Goal: Task Accomplishment & Management: Complete application form

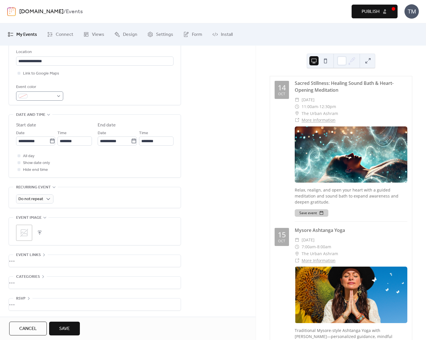
scroll to position [130, 0]
click at [40, 233] on button "button" at bounding box center [40, 233] width 8 height 8
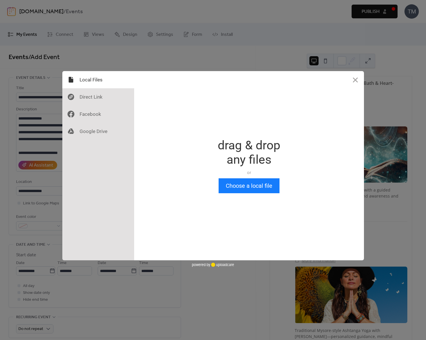
scroll to position [0, 0]
click at [257, 188] on button "Choose a local file" at bounding box center [248, 185] width 61 height 15
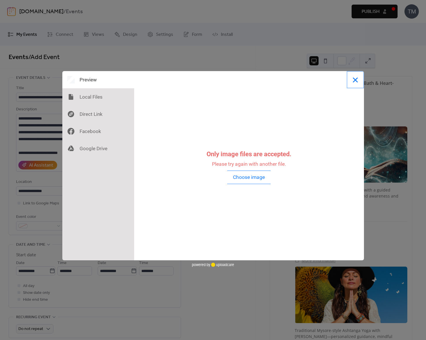
click at [356, 80] on button "Close" at bounding box center [354, 79] width 17 height 17
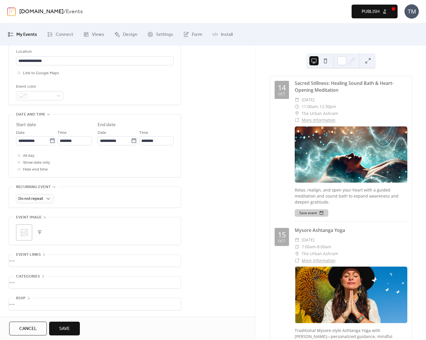
click at [44, 234] on div ";" at bounding box center [94, 233] width 157 height 16
click at [41, 234] on button "button" at bounding box center [40, 233] width 8 height 8
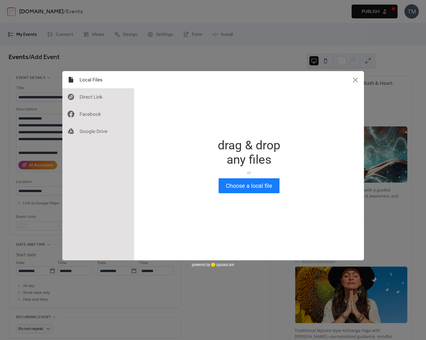
click at [286, 195] on div "Drop a file here drag & drop any files or Upload files from your computer Choos…" at bounding box center [249, 165] width 230 height 189
click at [256, 185] on button "Choose a local file" at bounding box center [248, 185] width 61 height 15
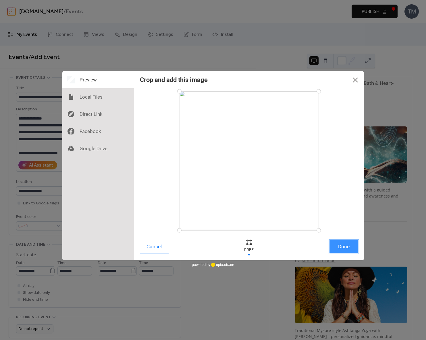
click at [341, 247] on button "Done" at bounding box center [343, 246] width 29 height 13
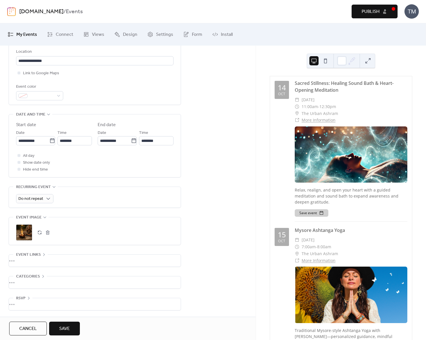
click at [48, 233] on button "button" at bounding box center [48, 233] width 8 height 8
click at [39, 233] on button "button" at bounding box center [40, 233] width 8 height 8
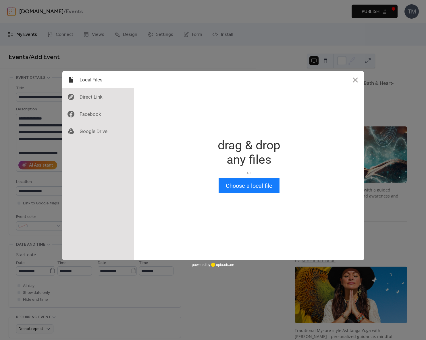
scroll to position [0, 0]
click at [247, 191] on button "Choose a local file" at bounding box center [248, 185] width 61 height 15
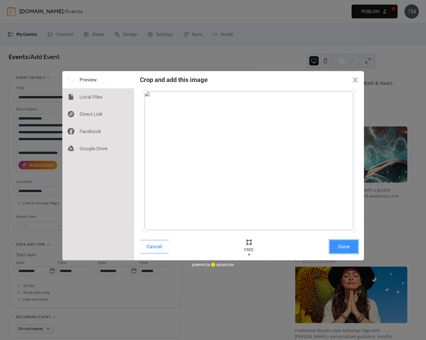
click at [339, 245] on button "Done" at bounding box center [343, 246] width 29 height 13
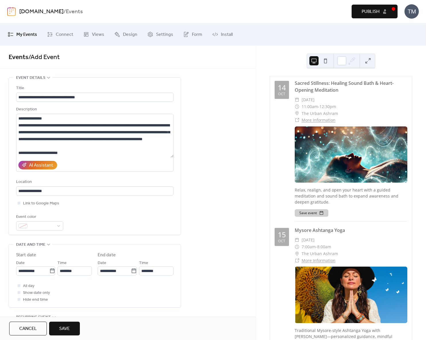
scroll to position [130, 0]
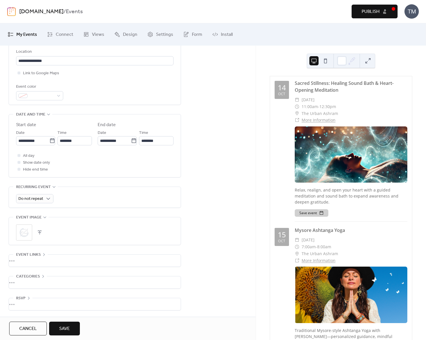
click at [28, 259] on div "•••" at bounding box center [95, 261] width 172 height 12
click at [40, 277] on input "text" at bounding box center [94, 274] width 157 height 9
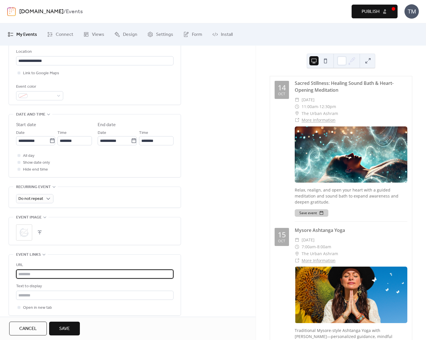
paste input "**********"
type input "**********"
click at [36, 277] on input "text" at bounding box center [94, 274] width 157 height 9
paste input "**********"
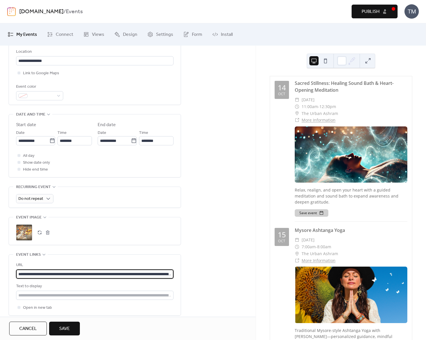
scroll to position [0, 48]
type input "**********"
click at [22, 294] on input "text" at bounding box center [94, 295] width 157 height 9
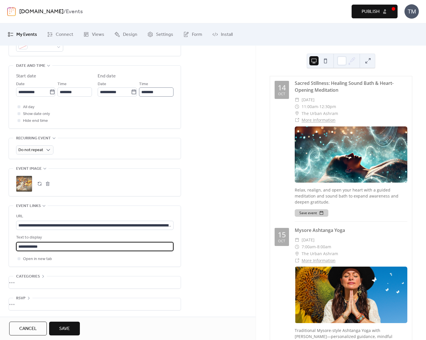
scroll to position [0, 0]
type input "**********"
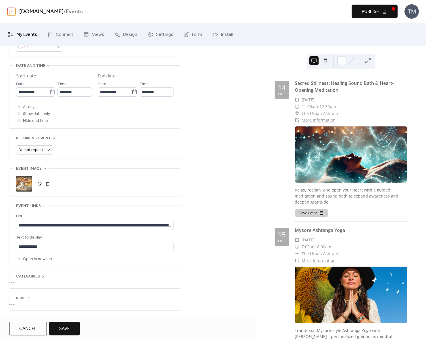
click at [18, 283] on div "•••" at bounding box center [95, 283] width 172 height 12
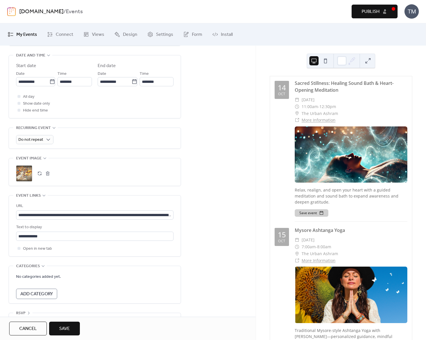
scroll to position [204, 0]
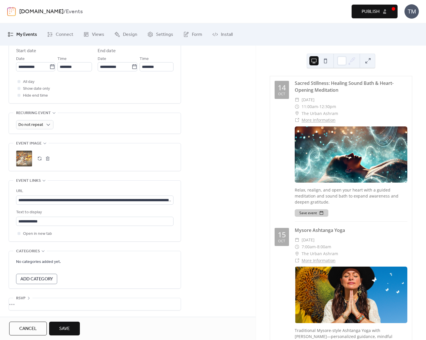
click at [20, 304] on div "•••" at bounding box center [95, 304] width 172 height 12
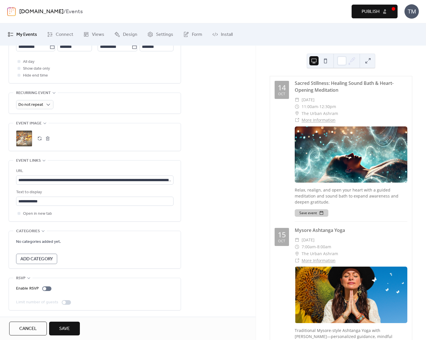
click at [74, 329] on button "Save" at bounding box center [64, 329] width 31 height 14
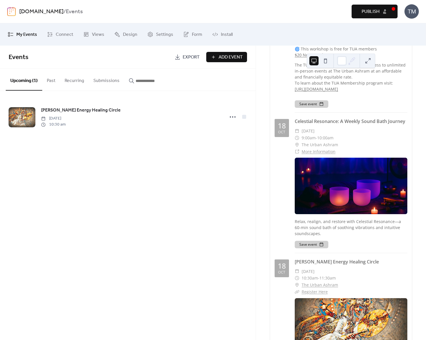
scroll to position [1319, 0]
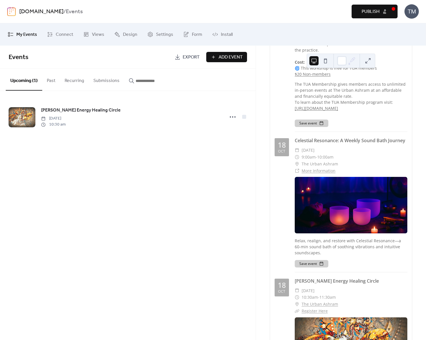
click at [104, 78] on button "Submissions" at bounding box center [106, 79] width 35 height 21
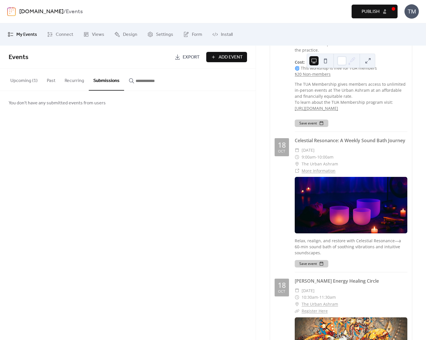
click at [24, 79] on button "Upcoming (1)" at bounding box center [24, 79] width 36 height 21
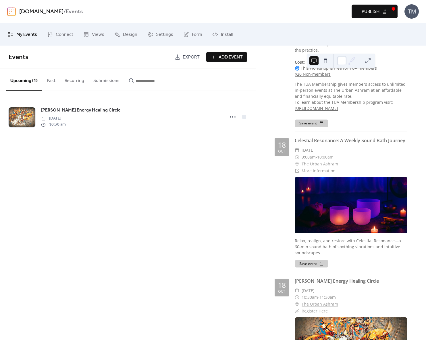
click at [32, 33] on span "My Events" at bounding box center [26, 34] width 21 height 9
click at [96, 34] on span "Views" at bounding box center [98, 34] width 12 height 9
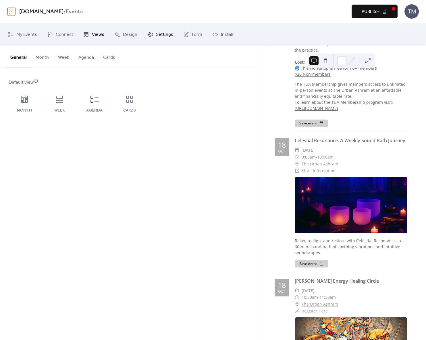
click at [160, 34] on span "Settings" at bounding box center [164, 34] width 17 height 9
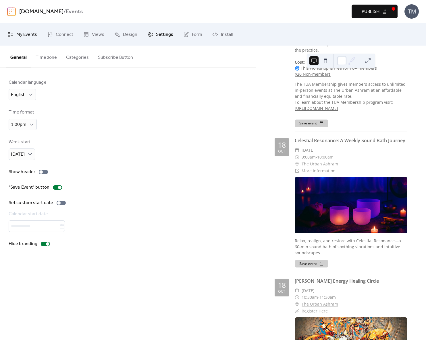
click at [28, 36] on span "My Events" at bounding box center [26, 34] width 21 height 9
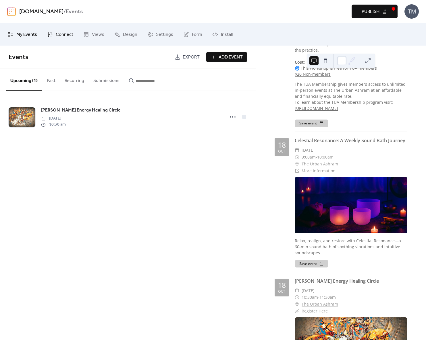
click at [60, 33] on span "Connect" at bounding box center [65, 34] width 18 height 9
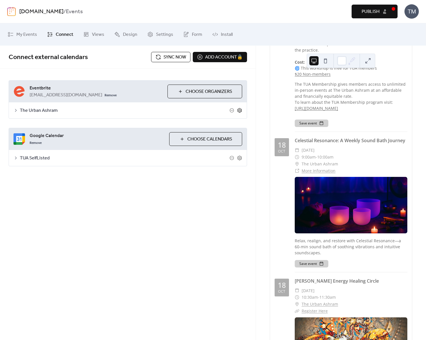
click at [240, 108] on icon at bounding box center [239, 110] width 5 height 5
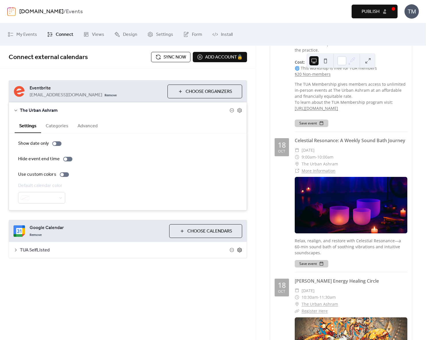
click at [238, 252] on icon at bounding box center [239, 250] width 5 height 5
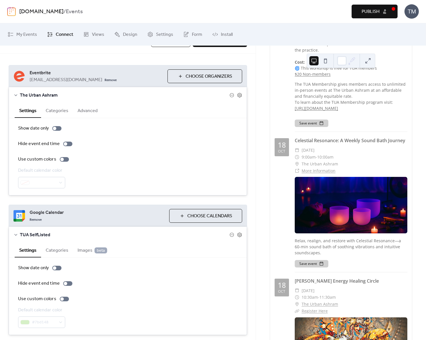
scroll to position [33, 0]
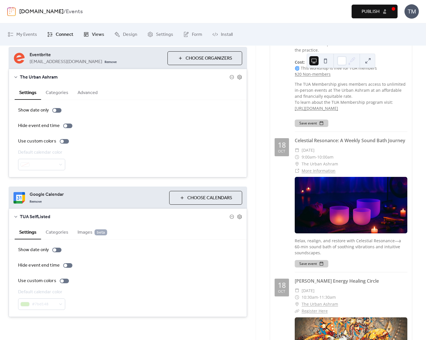
click at [90, 35] on link "Views" at bounding box center [94, 35] width 30 height 18
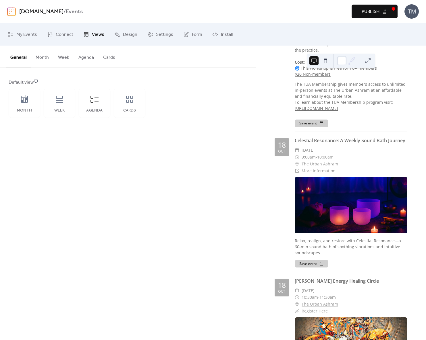
click at [84, 57] on button "Agenda" at bounding box center [86, 56] width 25 height 21
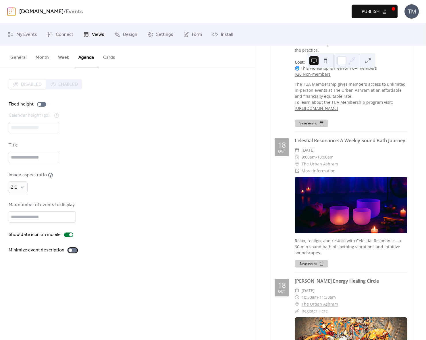
click at [71, 251] on div at bounding box center [72, 250] width 9 height 5
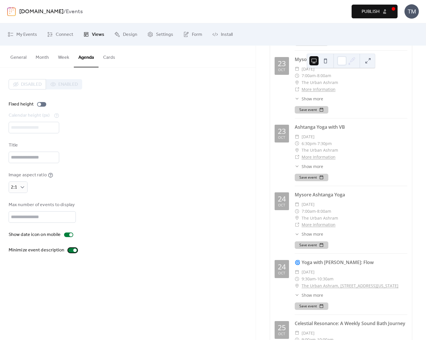
scroll to position [449, 0]
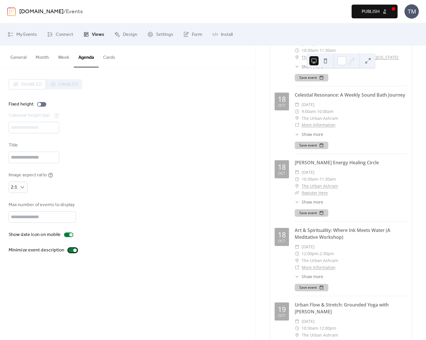
click at [73, 251] on div at bounding box center [74, 250] width 3 height 3
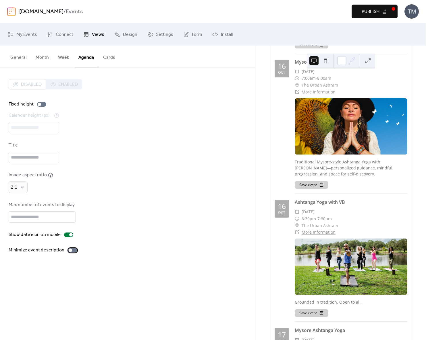
scroll to position [1319, 0]
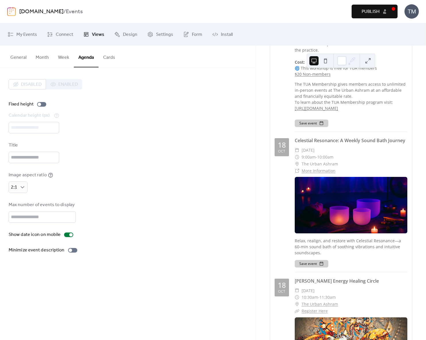
click at [21, 60] on button "General" at bounding box center [18, 56] width 25 height 21
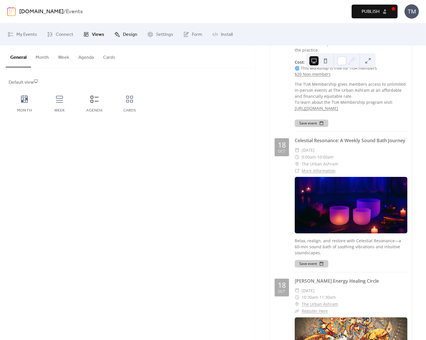
click at [125, 34] on span "Design" at bounding box center [130, 34] width 14 height 9
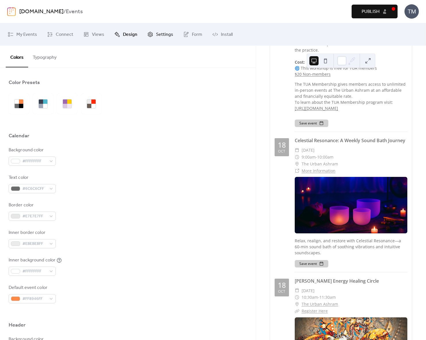
click at [153, 32] on link "Settings" at bounding box center [160, 35] width 34 height 18
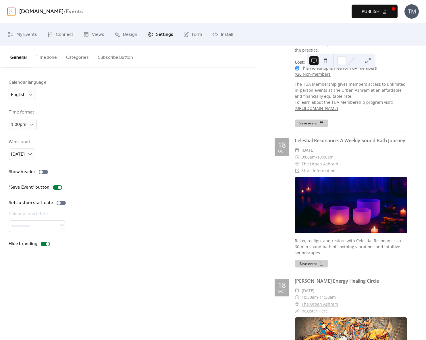
click at [49, 57] on button "Time zone" at bounding box center [46, 56] width 30 height 21
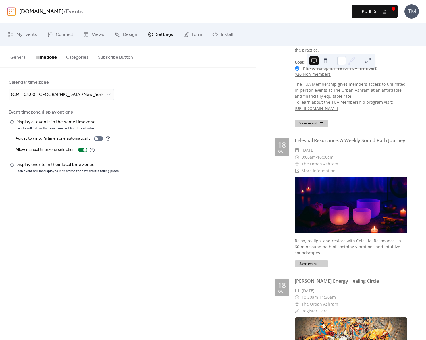
click at [79, 57] on button "Categories" at bounding box center [77, 56] width 32 height 21
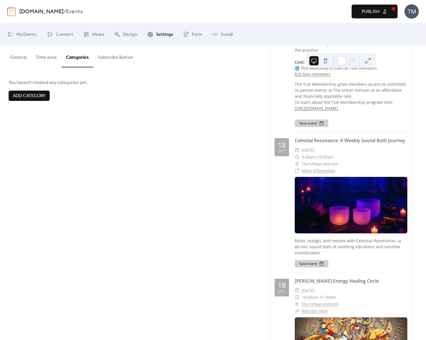
click at [114, 58] on button "Subscribe Button" at bounding box center [115, 56] width 44 height 21
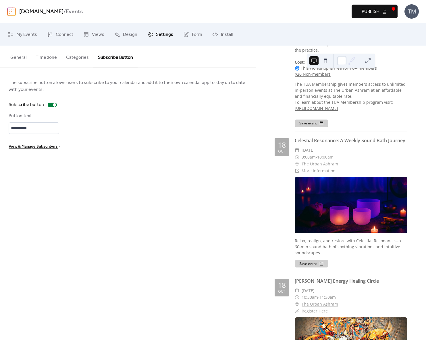
click at [44, 147] on span "View & Manage Subscribers" at bounding box center [33, 146] width 49 height 7
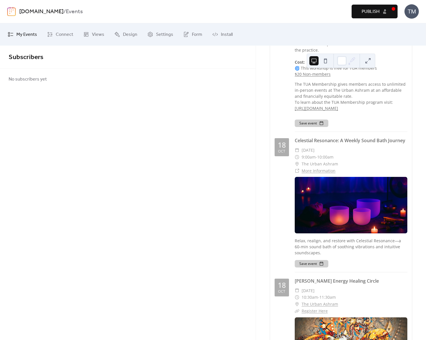
click at [28, 34] on span "My Events" at bounding box center [26, 34] width 21 height 9
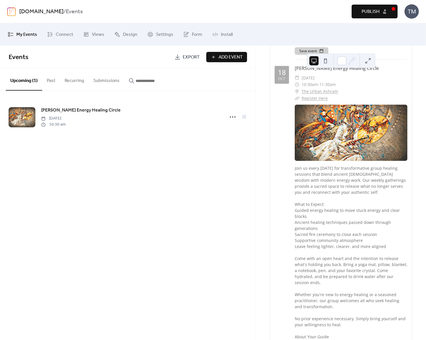
scroll to position [1533, 0]
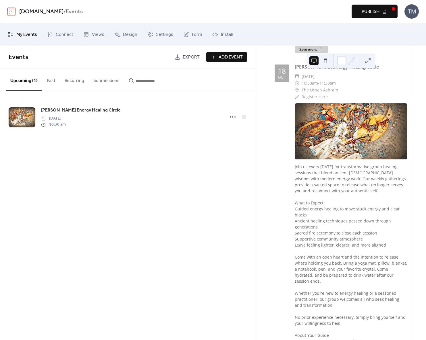
click at [30, 34] on span "My Events" at bounding box center [26, 34] width 21 height 9
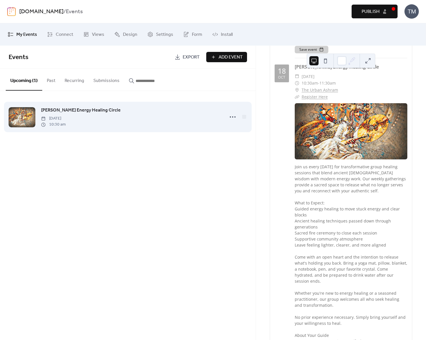
click at [48, 110] on span "[PERSON_NAME] Energy Healing Circle" at bounding box center [80, 110] width 79 height 7
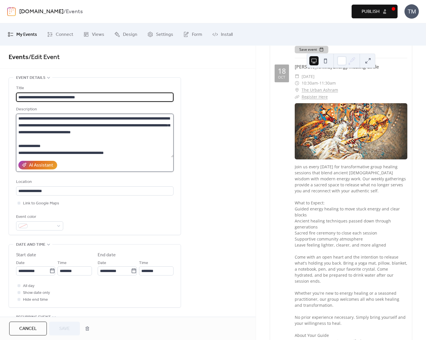
click at [78, 146] on textarea at bounding box center [94, 136] width 157 height 44
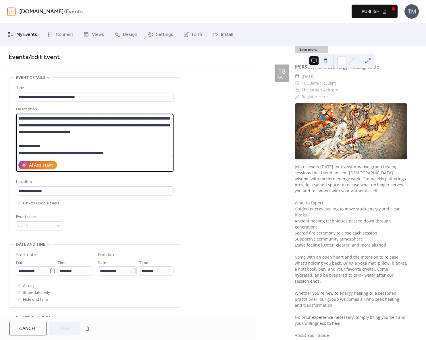
drag, startPoint x: 57, startPoint y: 149, endPoint x: 22, endPoint y: 143, distance: 34.7
click at [22, 143] on textarea at bounding box center [94, 136] width 157 height 44
click at [46, 144] on textarea at bounding box center [94, 136] width 157 height 44
drag, startPoint x: 46, startPoint y: 144, endPoint x: 7, endPoint y: 143, distance: 39.3
click at [7, 143] on div "**********" at bounding box center [127, 309] width 255 height 464
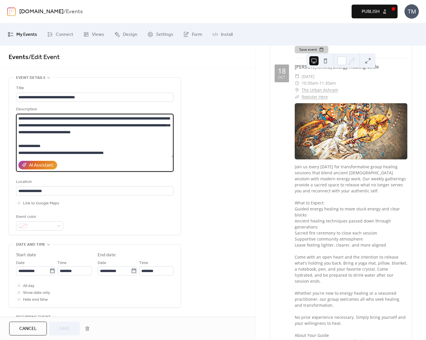
click at [62, 142] on textarea at bounding box center [94, 136] width 157 height 44
click at [136, 218] on div "Event color" at bounding box center [94, 222] width 157 height 17
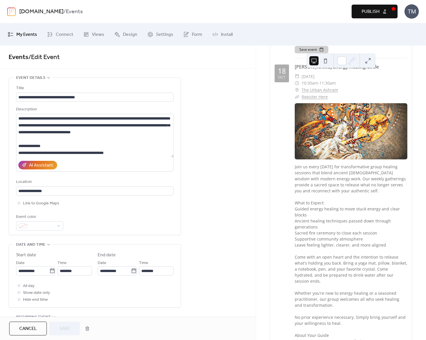
scroll to position [1411, 0]
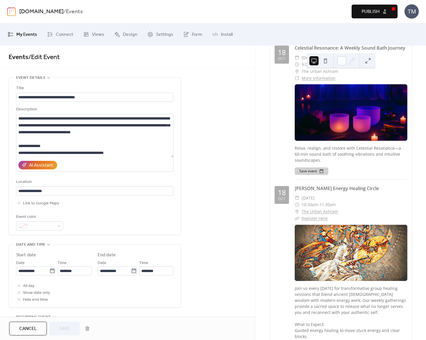
click at [330, 208] on link "The Urban Ashram" at bounding box center [319, 211] width 36 height 7
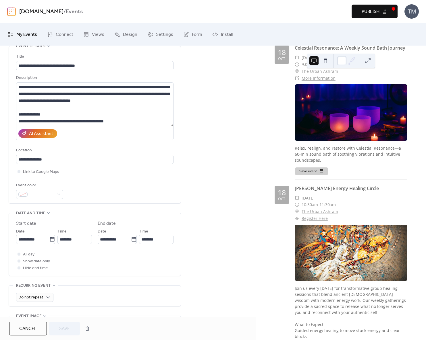
scroll to position [0, 0]
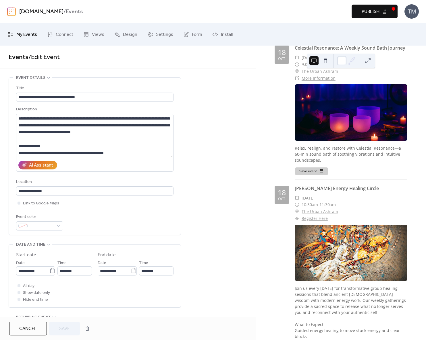
click at [321, 216] on link "Register Here" at bounding box center [314, 218] width 26 height 5
click at [370, 15] on span "Publish" at bounding box center [370, 11] width 18 height 7
click at [100, 30] on span "Views" at bounding box center [98, 34] width 12 height 9
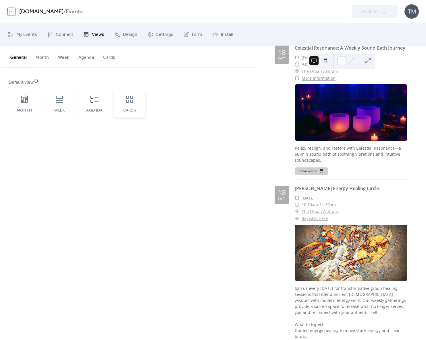
click at [132, 107] on div "Cards" at bounding box center [130, 103] width 32 height 29
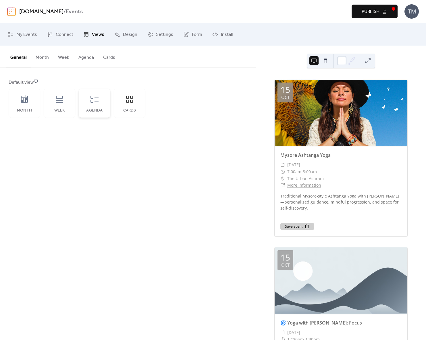
click at [96, 107] on div "Agenda" at bounding box center [95, 103] width 32 height 29
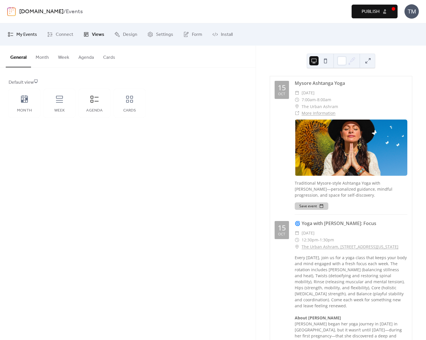
click at [16, 35] on link "My Events" at bounding box center [22, 35] width 38 height 18
